Goal: Transaction & Acquisition: Purchase product/service

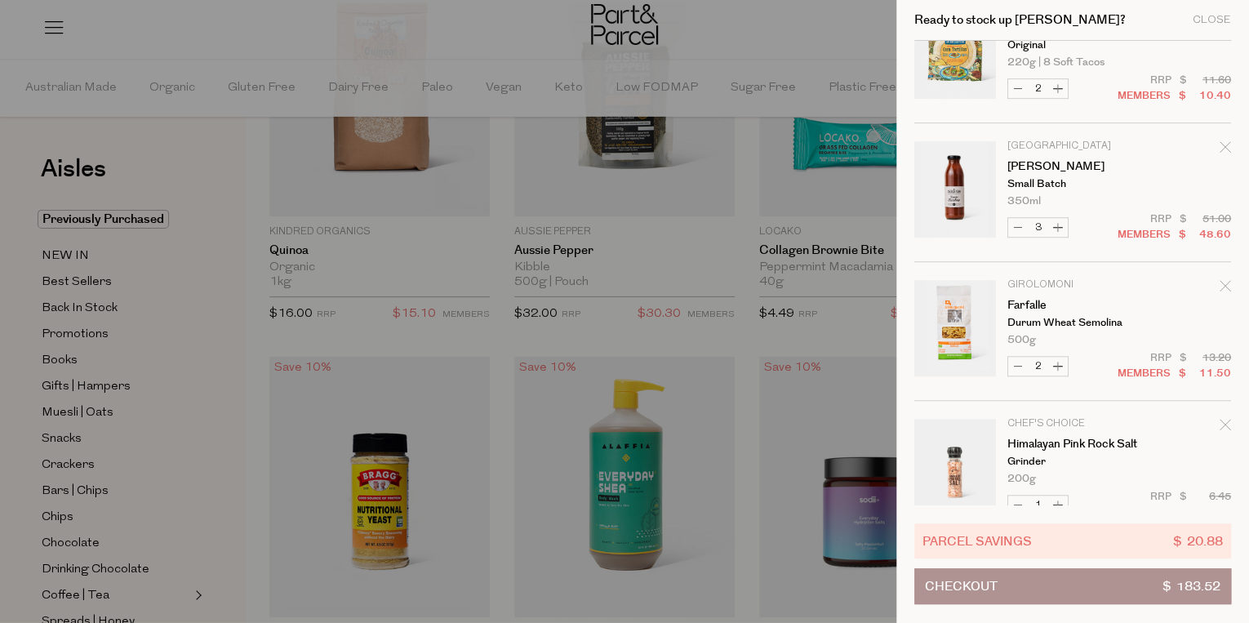
click at [726, 247] on div at bounding box center [624, 311] width 1249 height 623
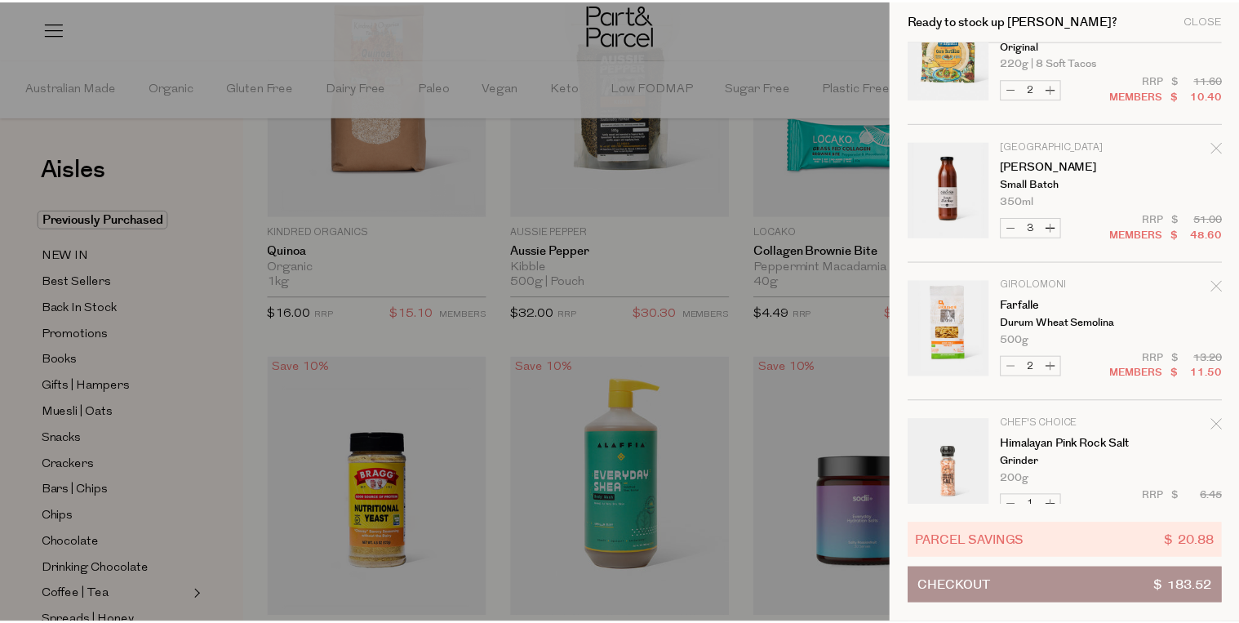
scroll to position [39769, 0]
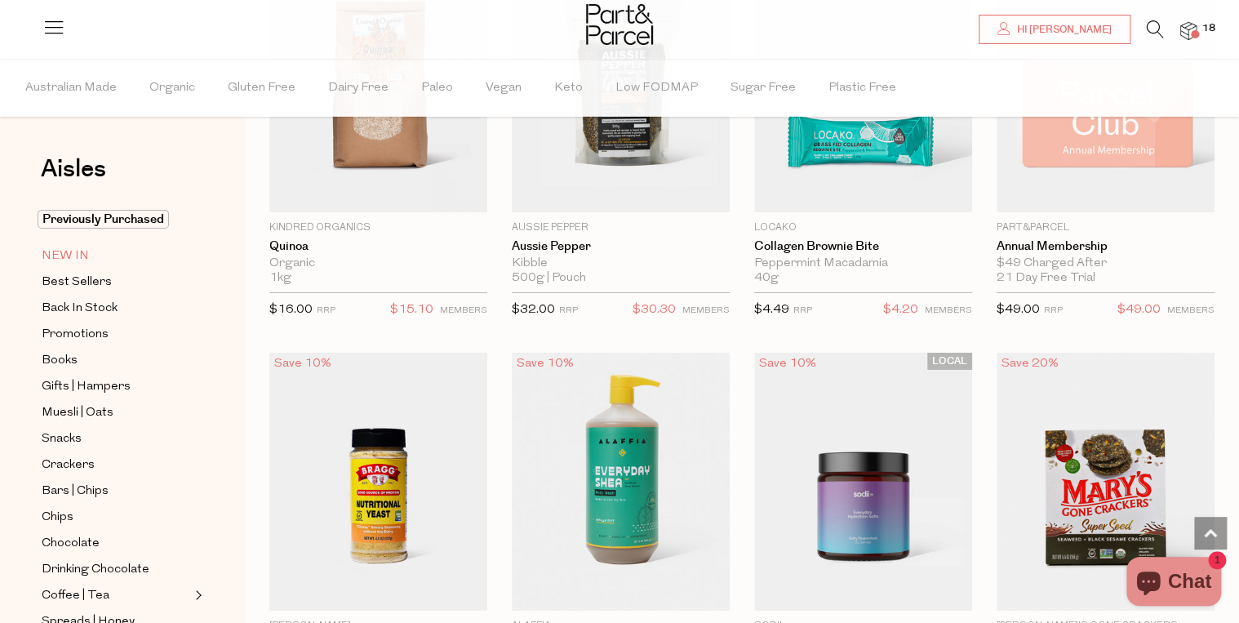
click at [66, 256] on span "NEW IN" at bounding box center [65, 257] width 47 height 20
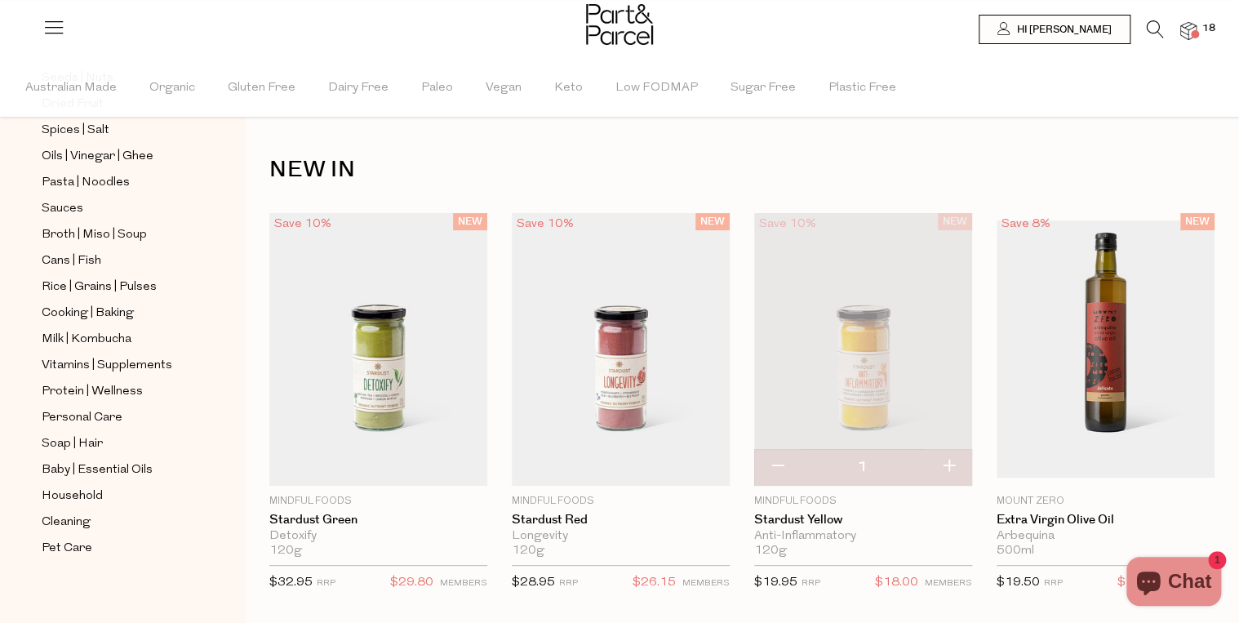
scroll to position [570, 0]
click at [82, 517] on span "Cleaning" at bounding box center [66, 522] width 49 height 20
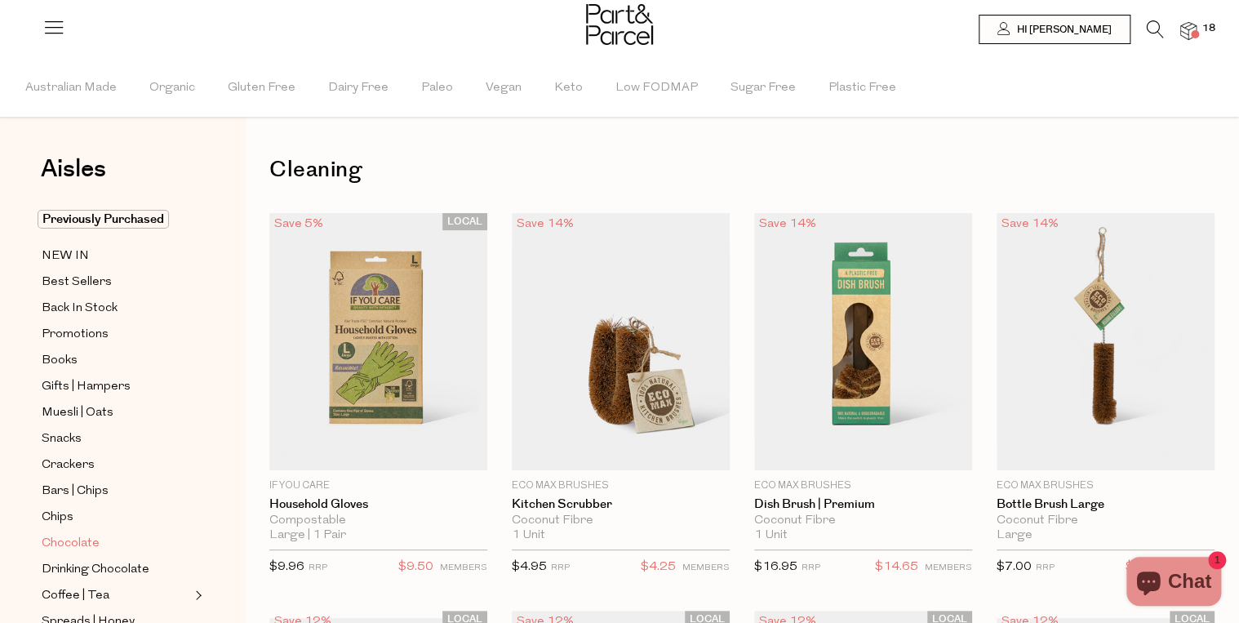
click at [100, 541] on link "Chocolate" at bounding box center [116, 543] width 149 height 20
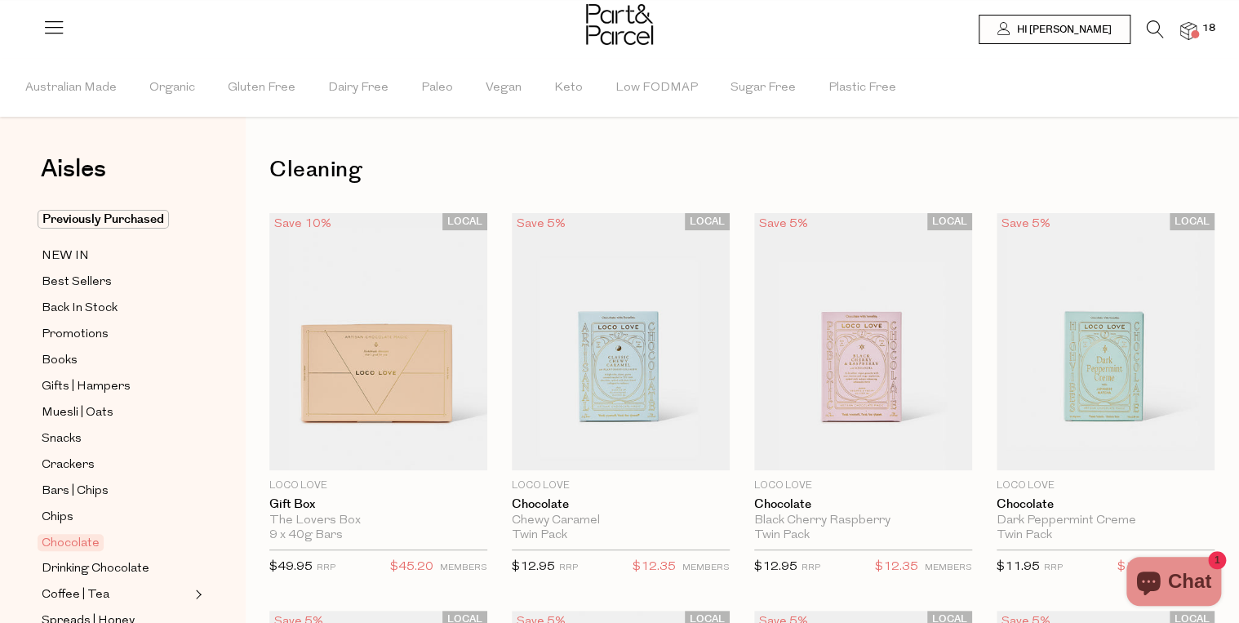
type input "2"
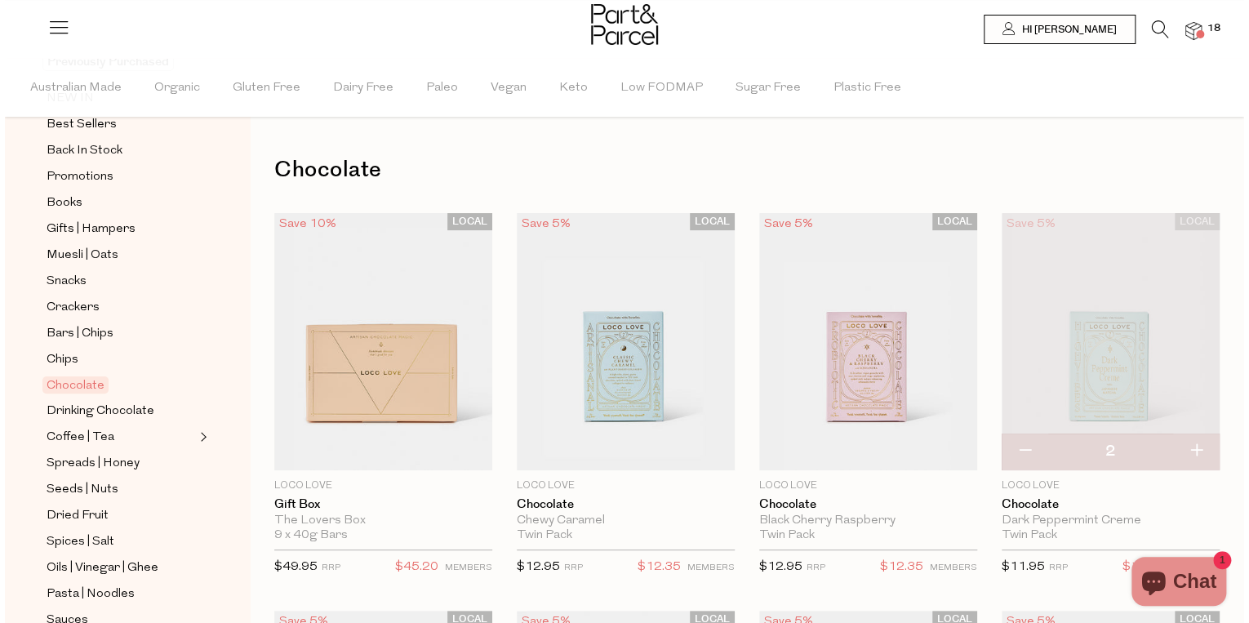
scroll to position [196, 0]
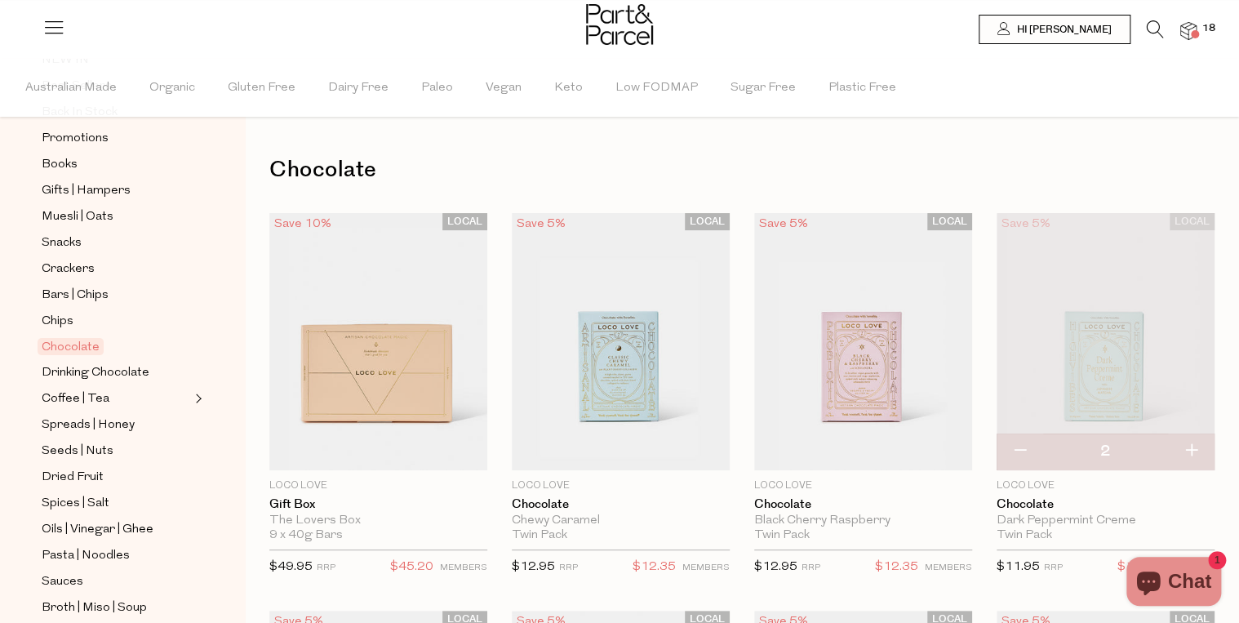
click at [1197, 29] on div at bounding box center [619, 26] width 1239 height 53
click at [1194, 26] on img at bounding box center [1188, 31] width 16 height 19
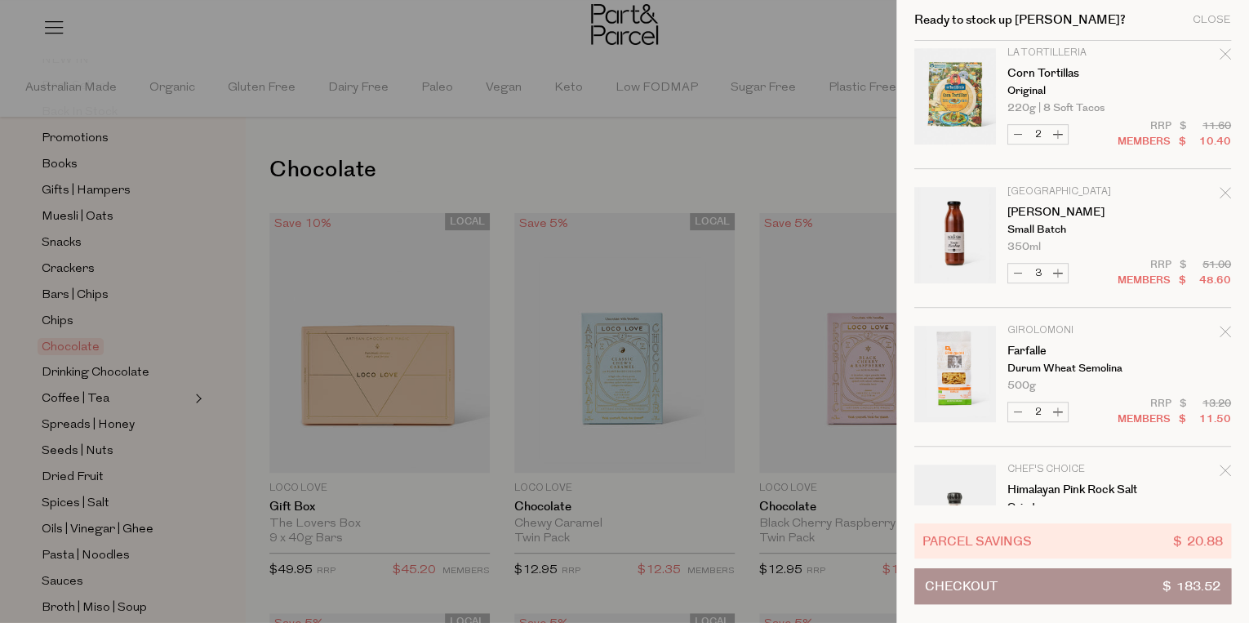
scroll to position [407, 0]
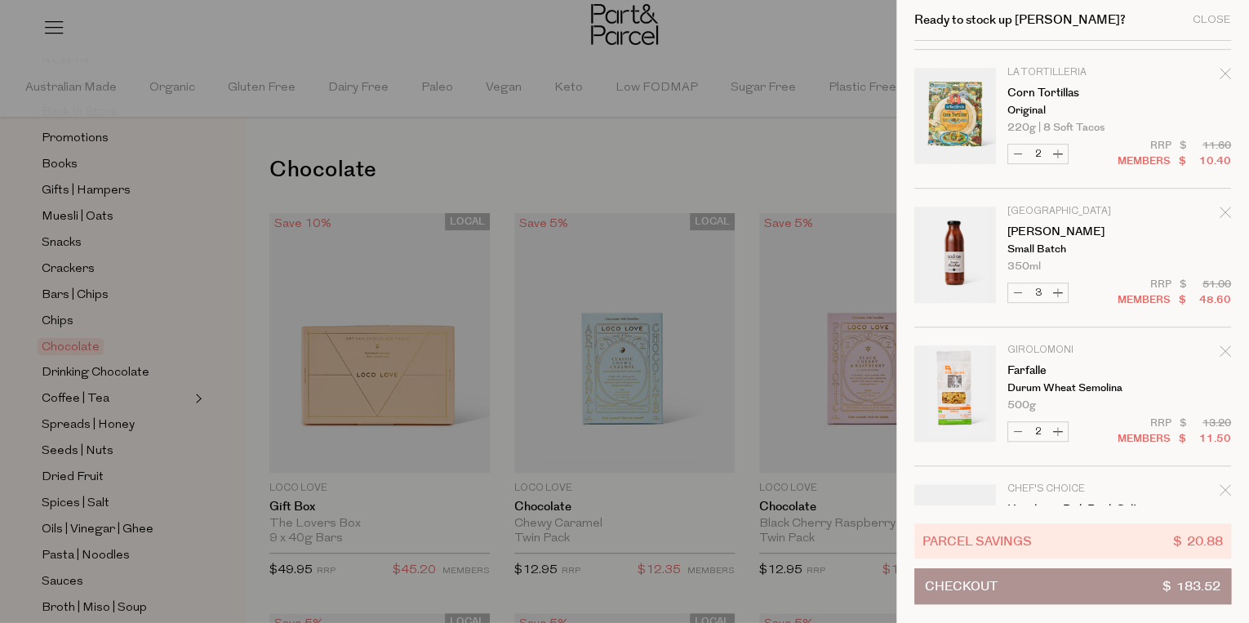
click at [1224, 72] on icon "Remove Corn Tortillas" at bounding box center [1225, 73] width 11 height 11
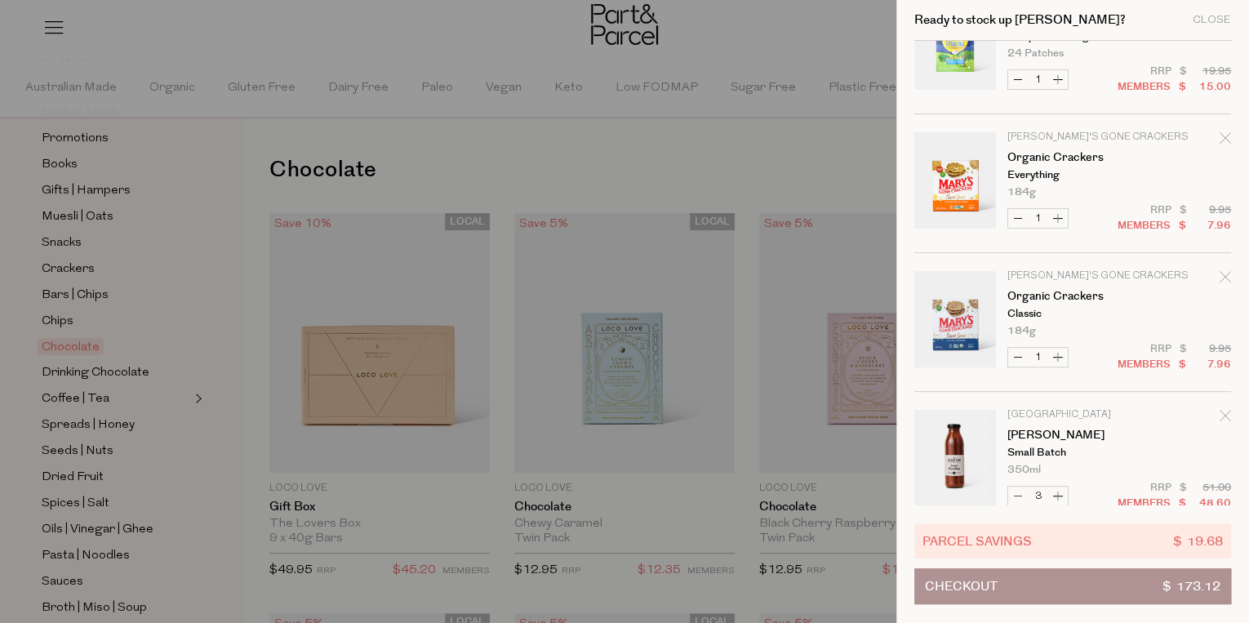
scroll to position [131, 0]
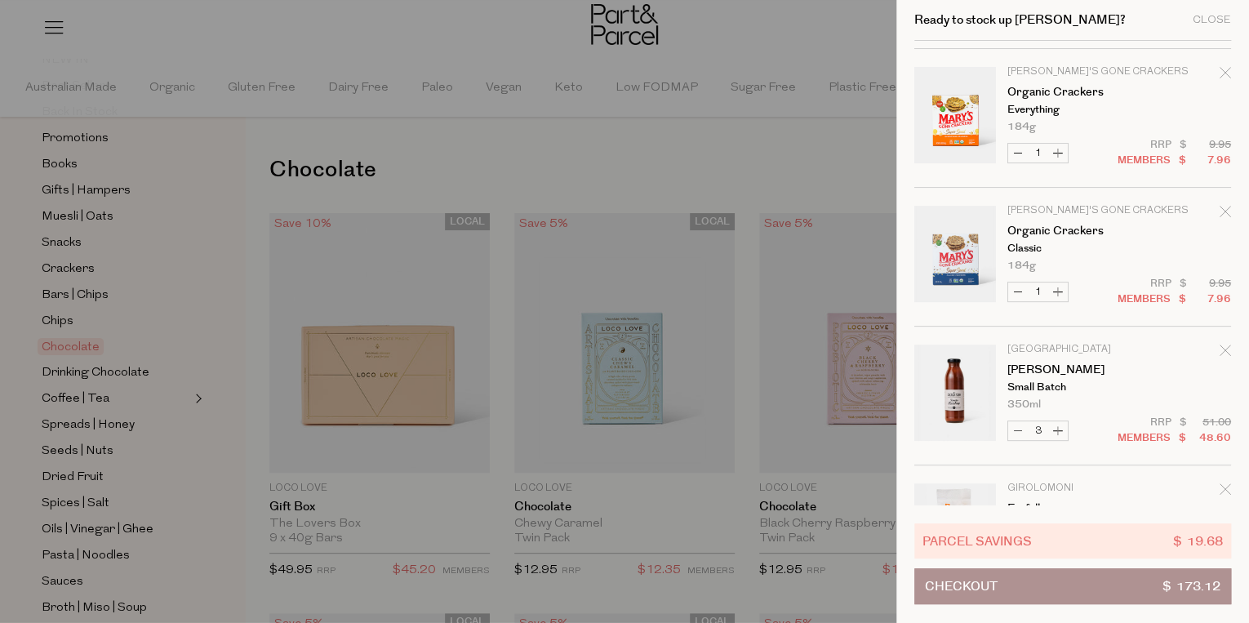
click at [1059, 157] on button "Increase Organic Crackers" at bounding box center [1058, 153] width 20 height 19
type input "2"
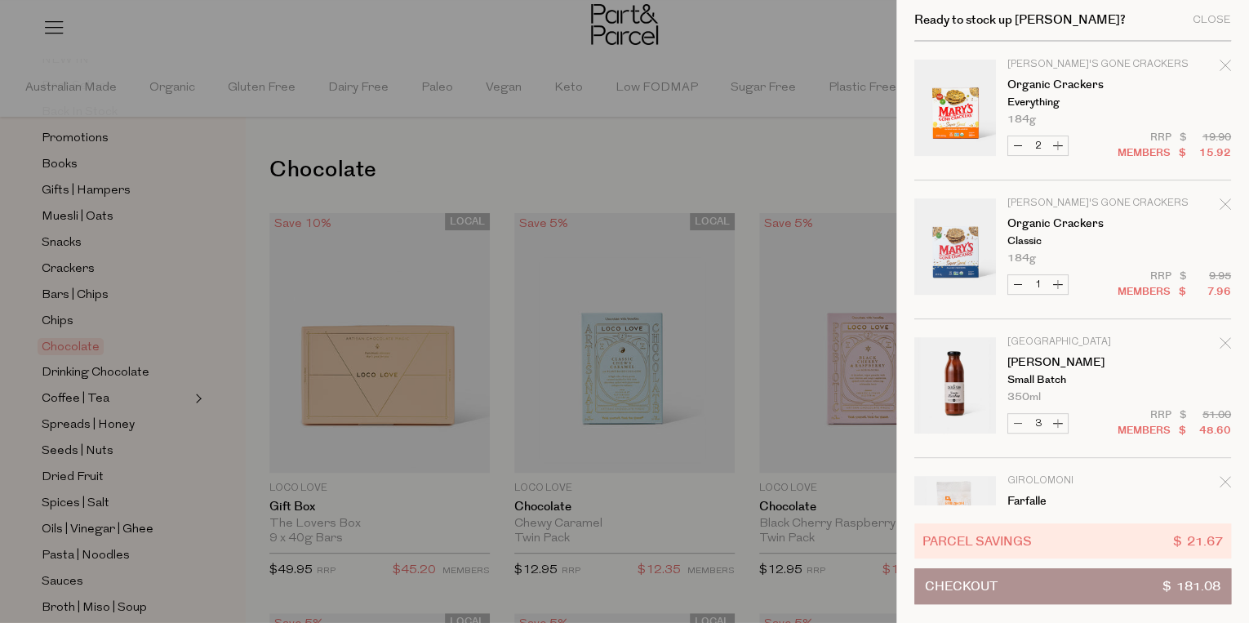
scroll to position [196, 0]
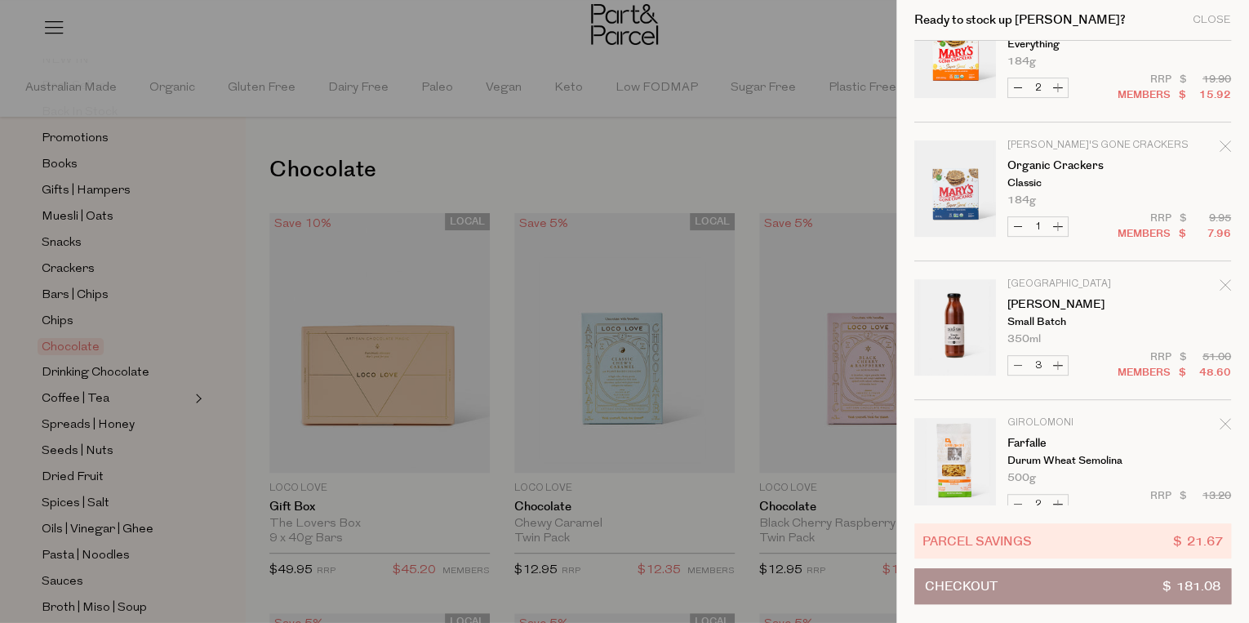
click at [1058, 224] on button "Increase Organic Crackers" at bounding box center [1058, 226] width 20 height 19
type input "2"
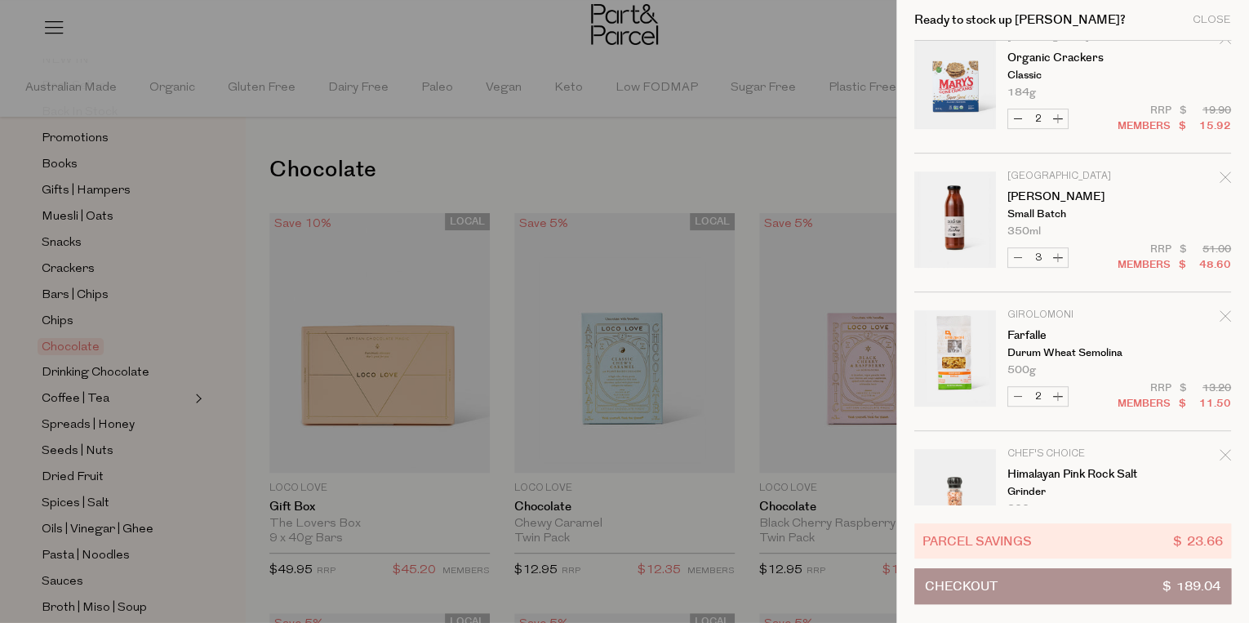
scroll to position [327, 0]
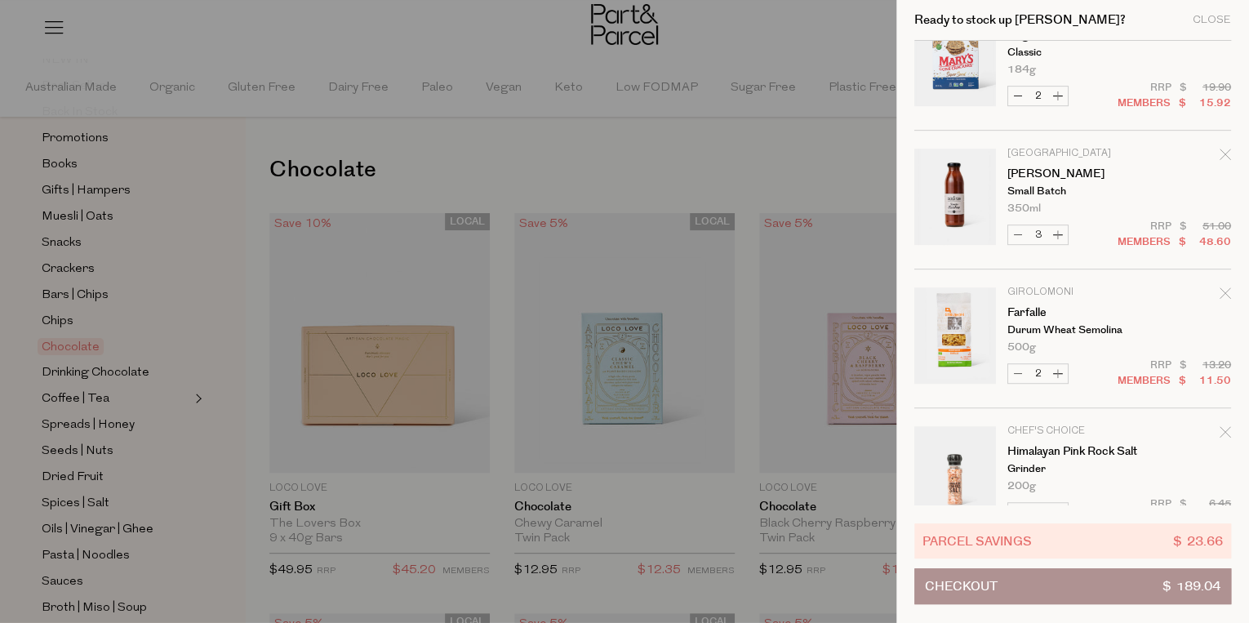
click at [1063, 236] on button "Increase Tomato Ketchup" at bounding box center [1058, 234] width 20 height 19
type input "4"
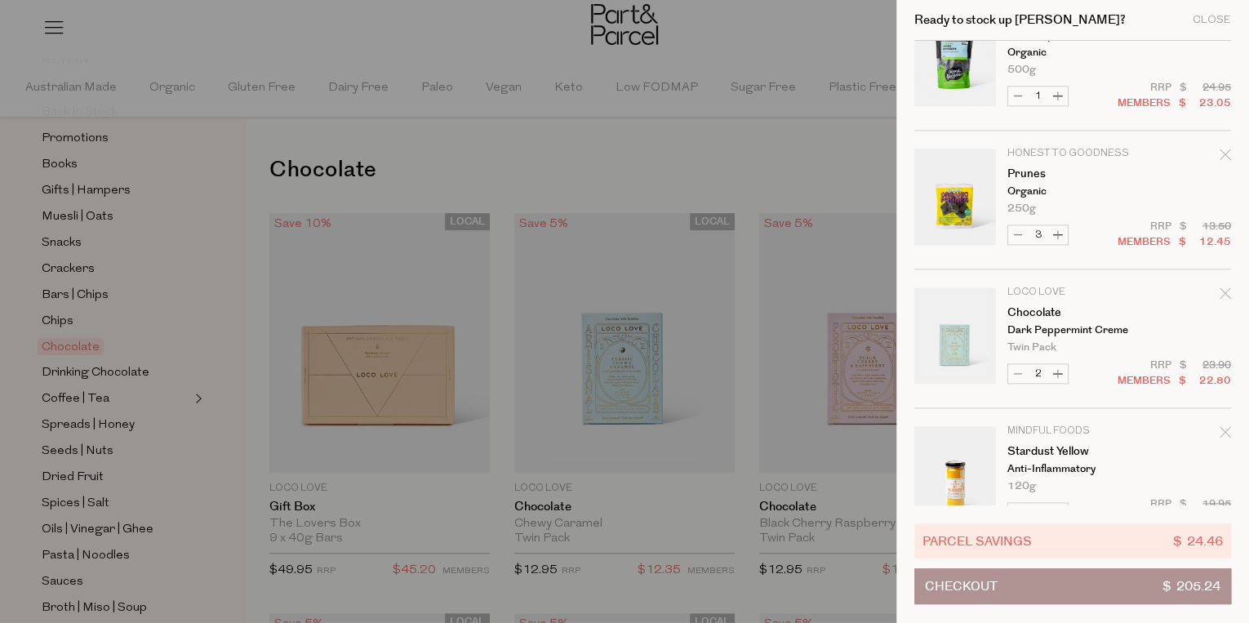
scroll to position [922, 0]
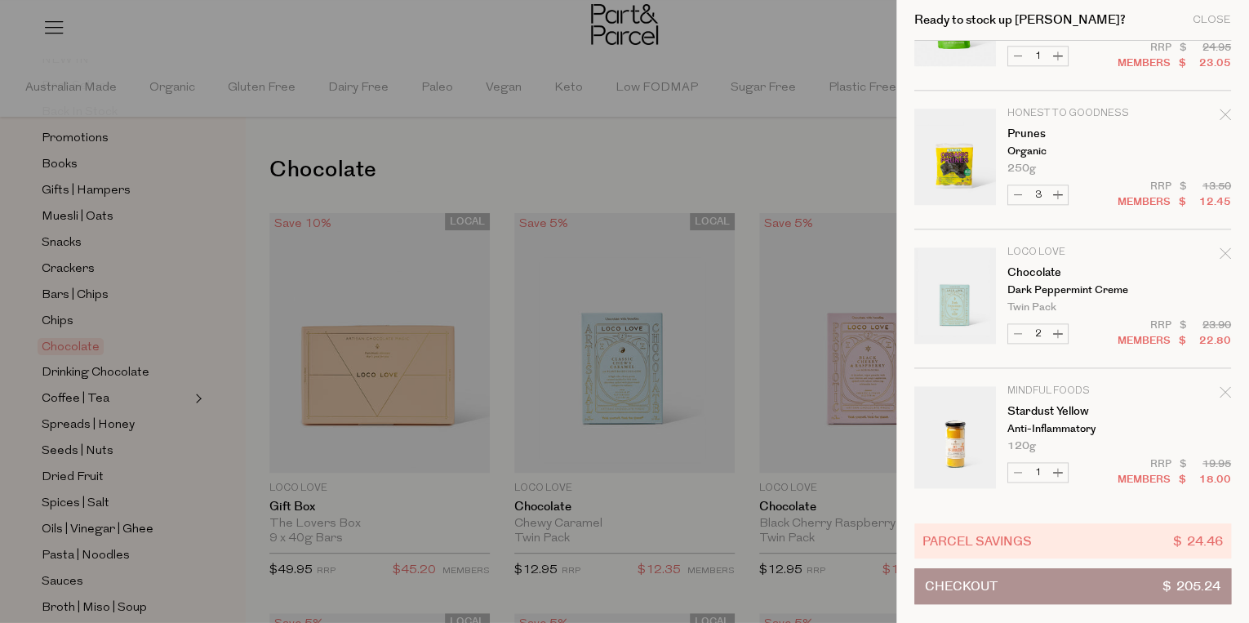
click at [1047, 581] on button "Checkout $ 205.24" at bounding box center [1072, 586] width 317 height 36
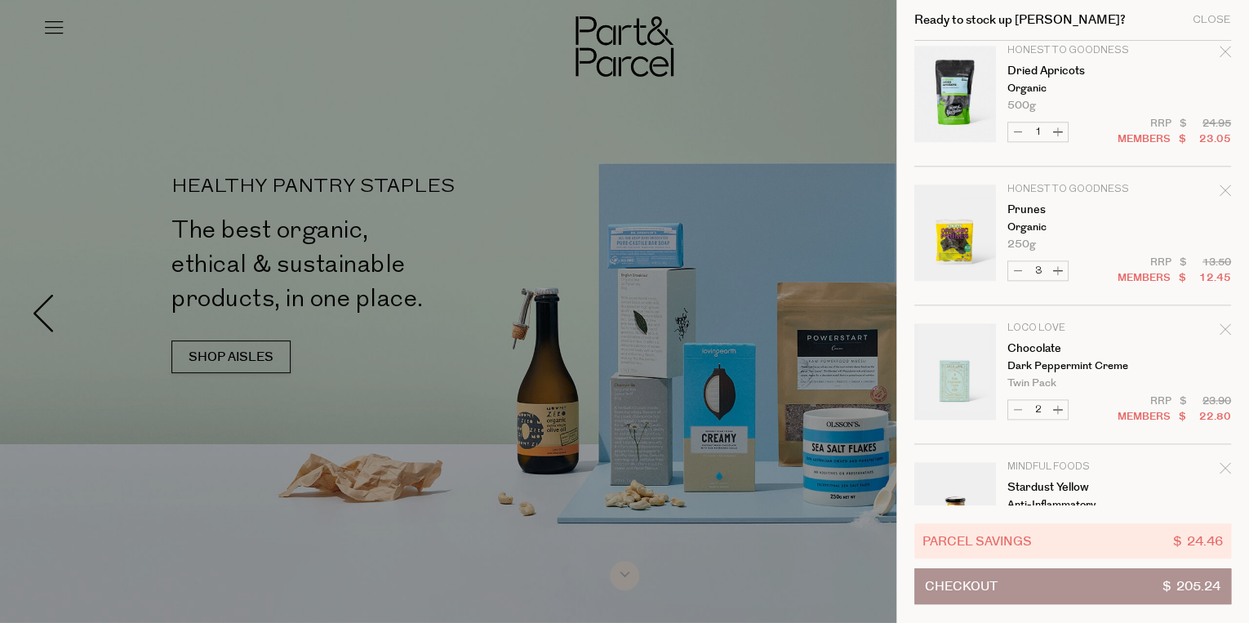
scroll to position [849, 0]
click at [1055, 267] on button "Increase Prunes" at bounding box center [1058, 267] width 20 height 19
type input "4"
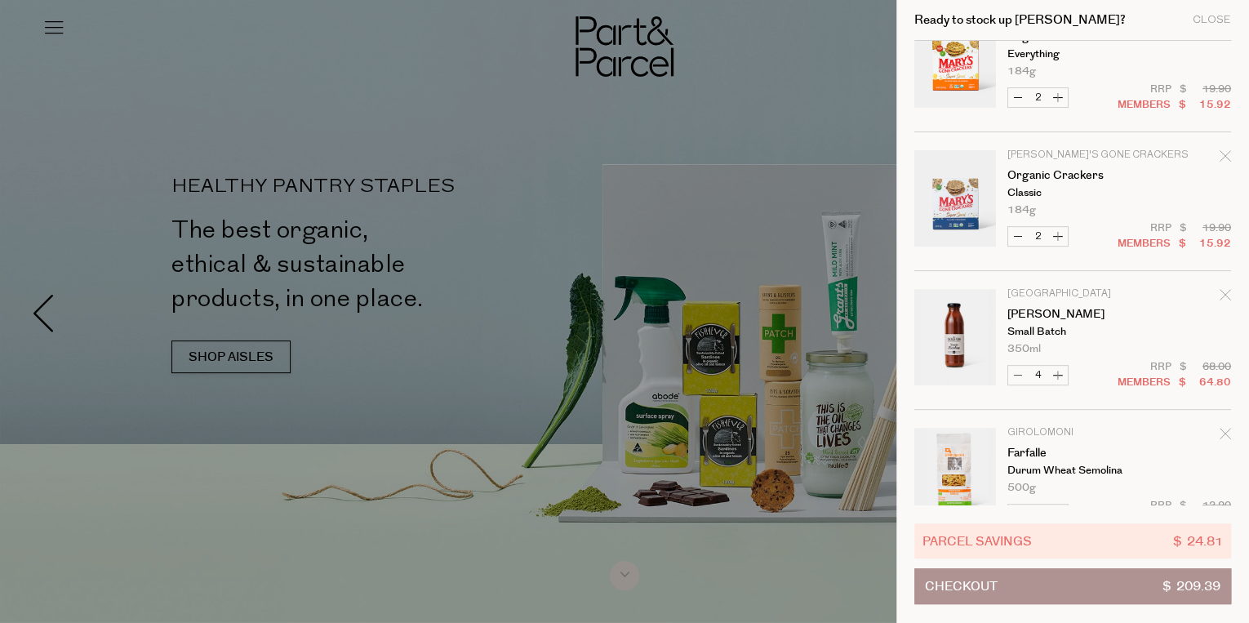
scroll to position [73, 0]
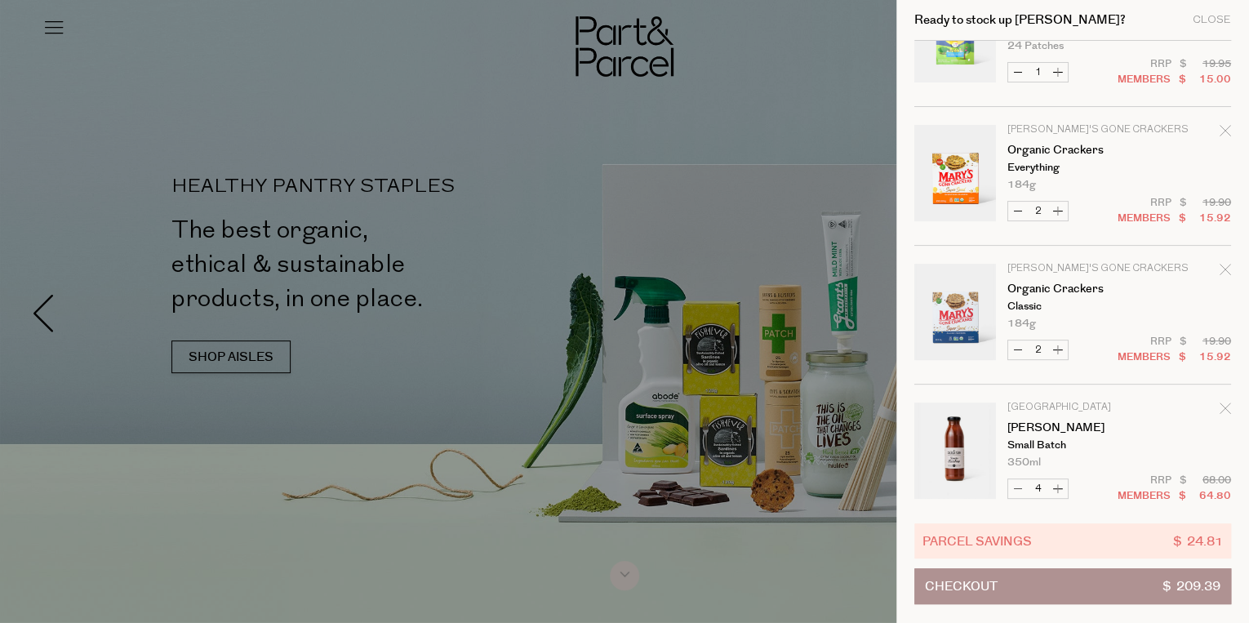
click at [1069, 592] on button "Checkout $ 209.39" at bounding box center [1072, 586] width 317 height 36
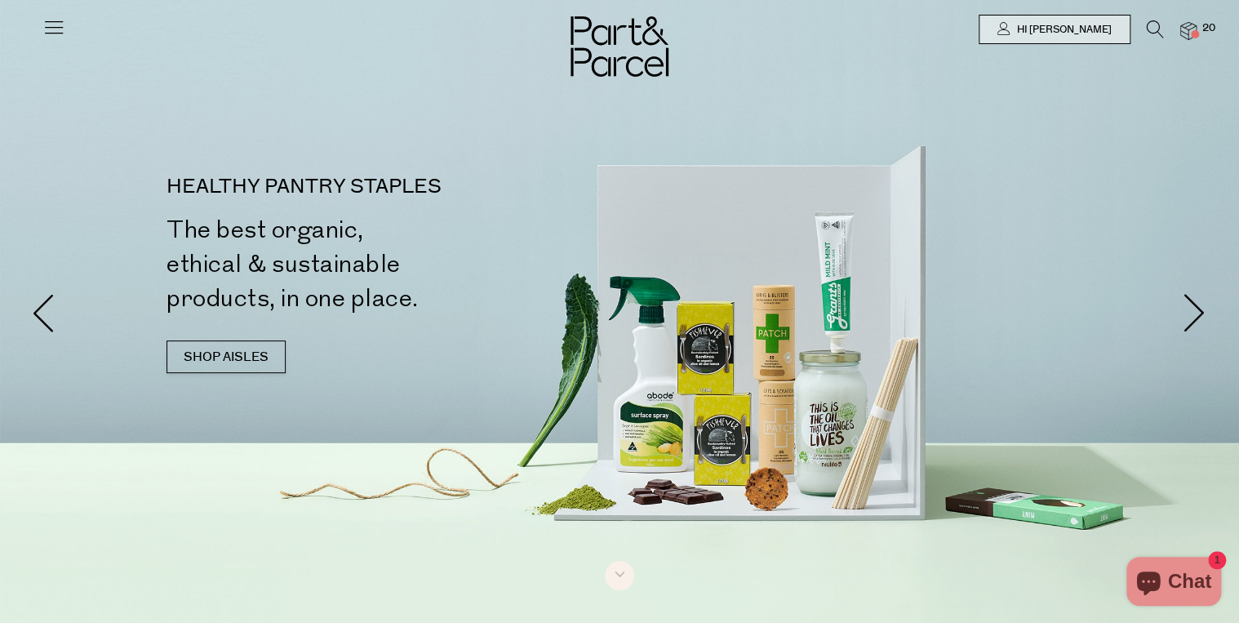
click at [69, 29] on div at bounding box center [619, 29] width 1239 height 59
click at [55, 23] on icon at bounding box center [53, 27] width 23 height 23
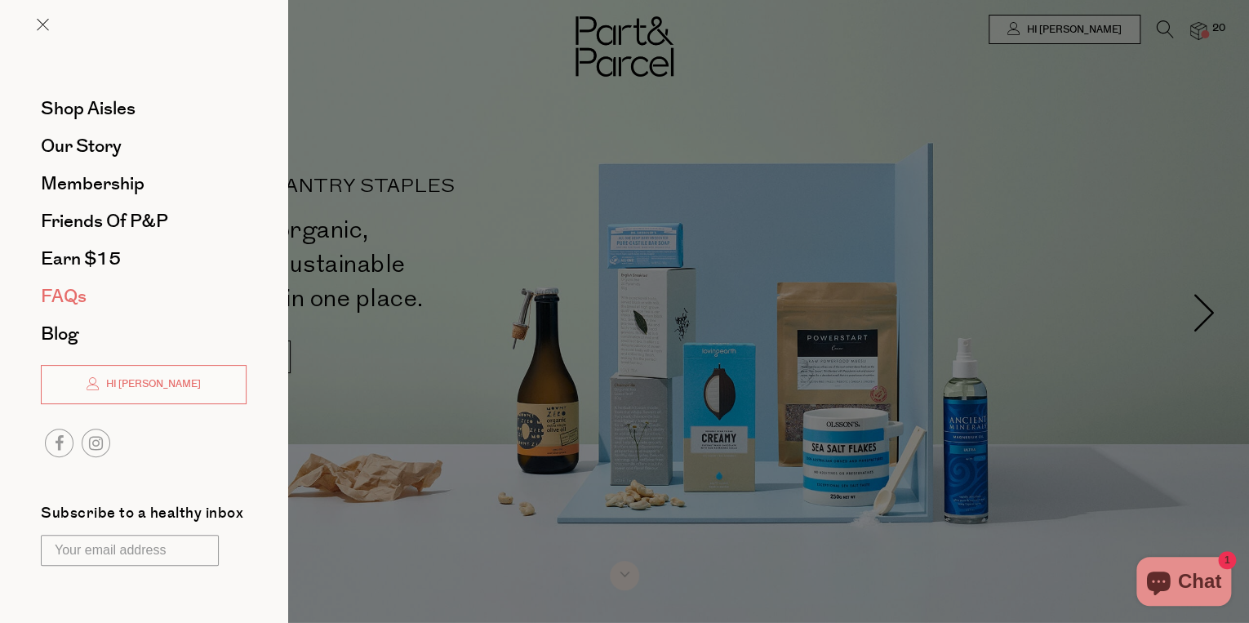
click at [62, 295] on span "FAQs" at bounding box center [64, 296] width 46 height 26
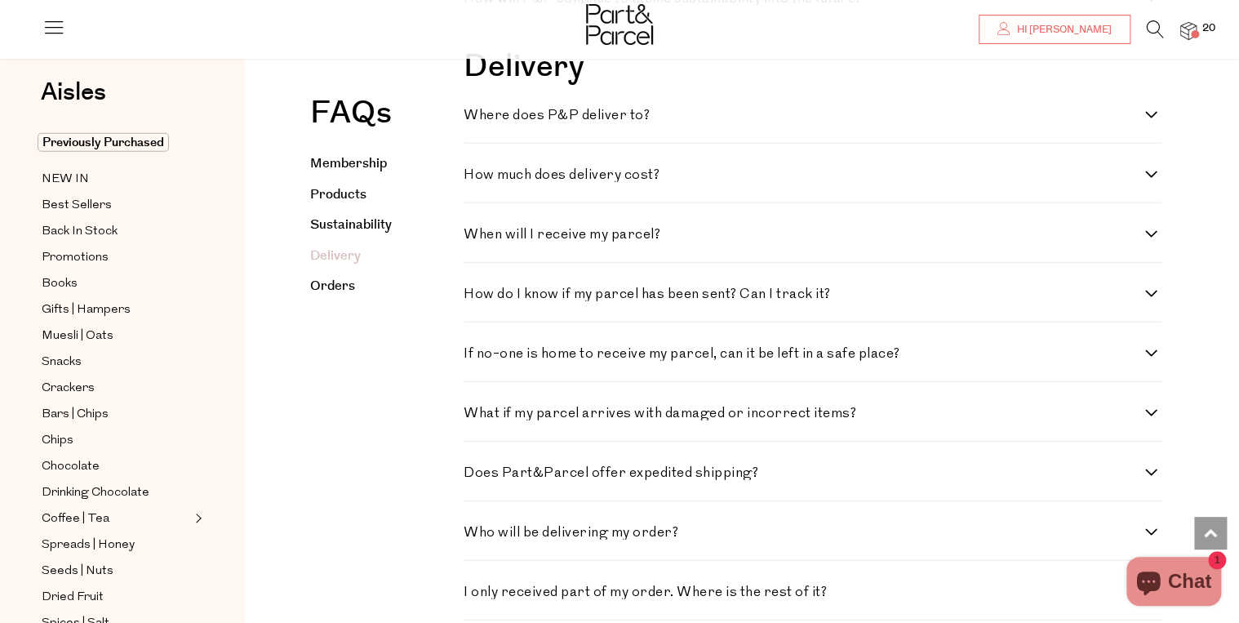
scroll to position [2012, 0]
click at [1155, 181] on label "How much does delivery cost?" at bounding box center [813, 174] width 698 height 14
click at [474, 178] on cost\? "How much does delivery cost?" at bounding box center [469, 172] width 11 height 11
checkbox cost\? "true"
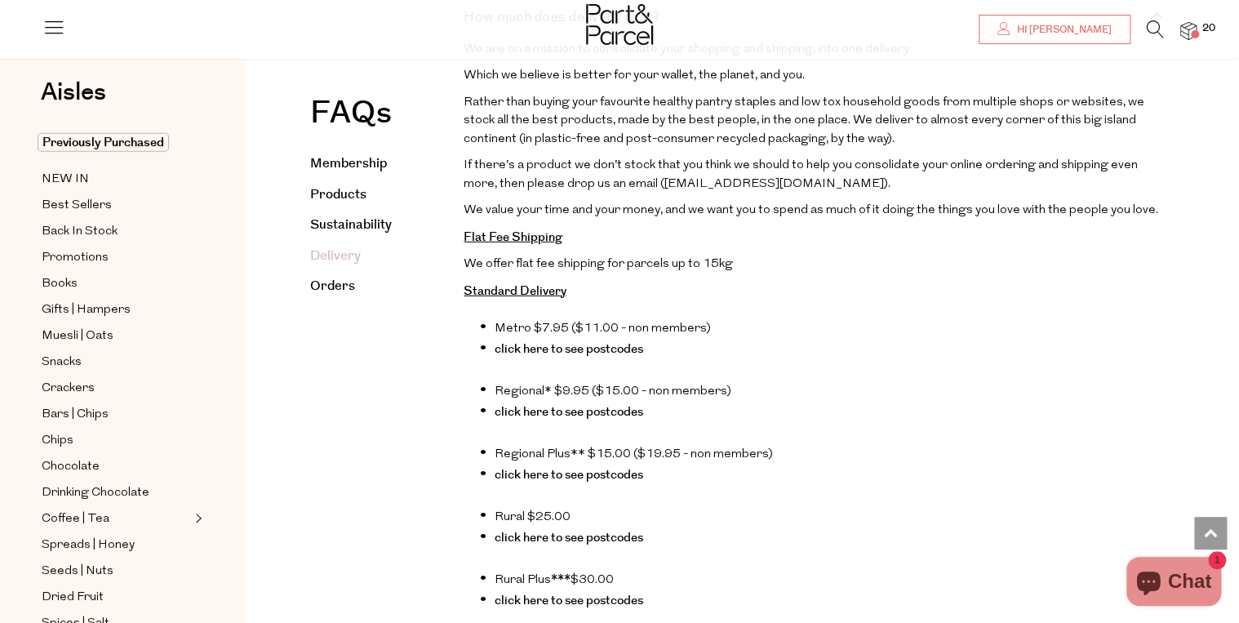
scroll to position [1947, 0]
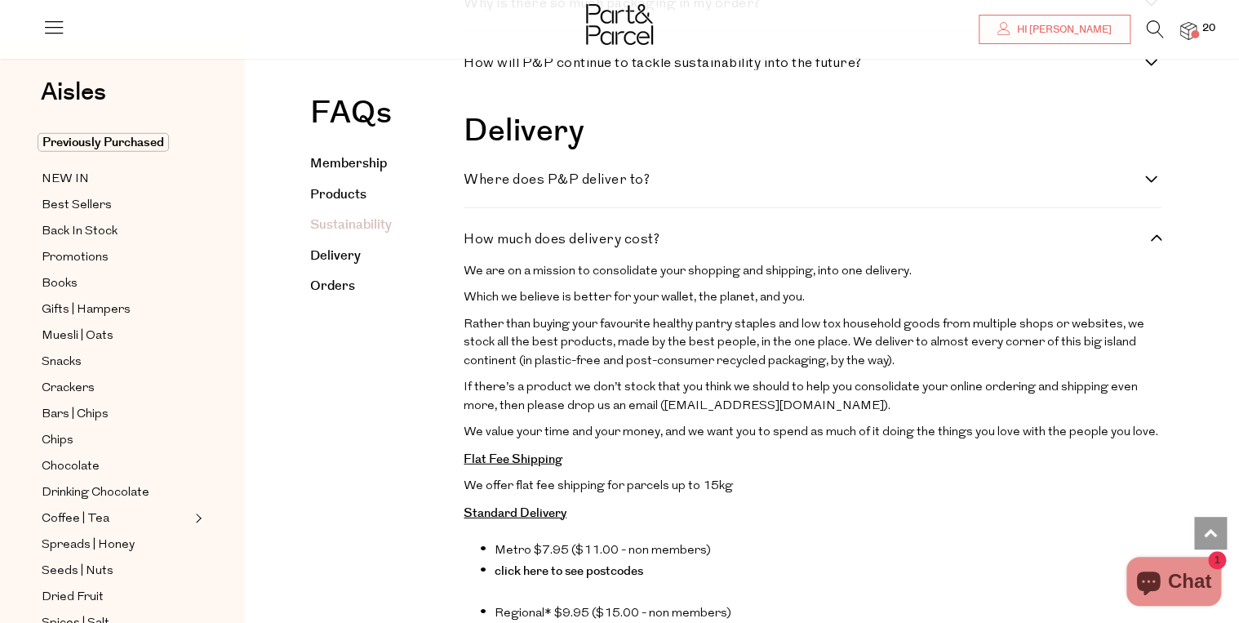
click at [1191, 29] on img at bounding box center [1188, 31] width 16 height 19
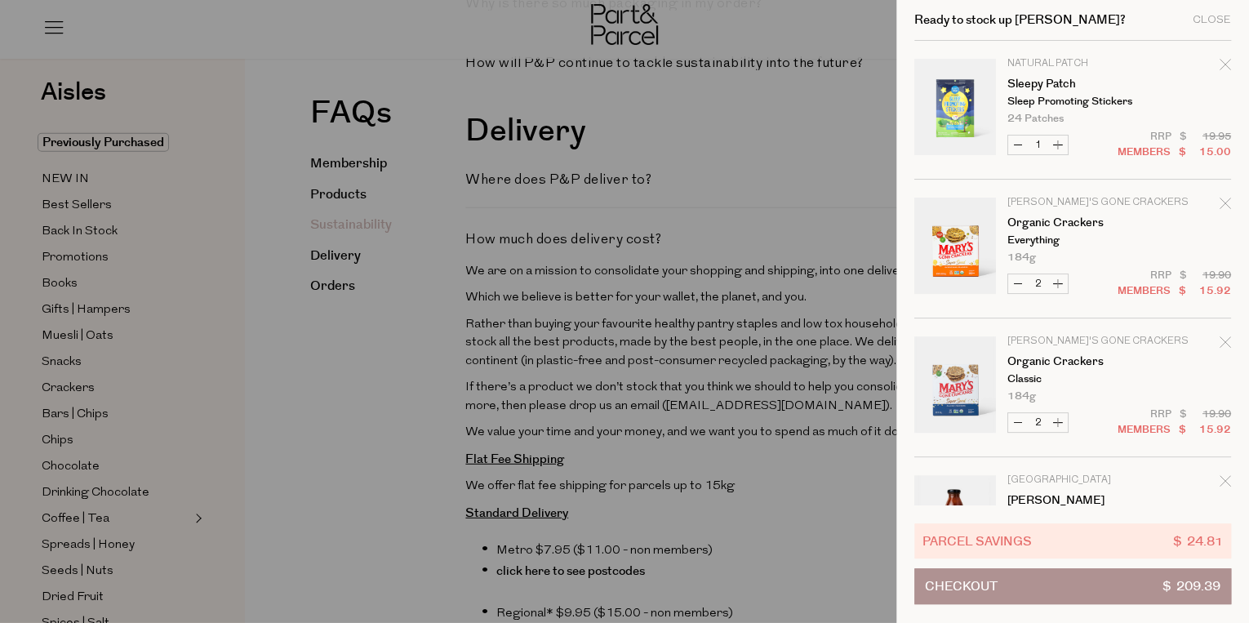
click at [1003, 583] on button "Checkout $ 209.39" at bounding box center [1072, 586] width 317 height 36
